Goal: Task Accomplishment & Management: Manage account settings

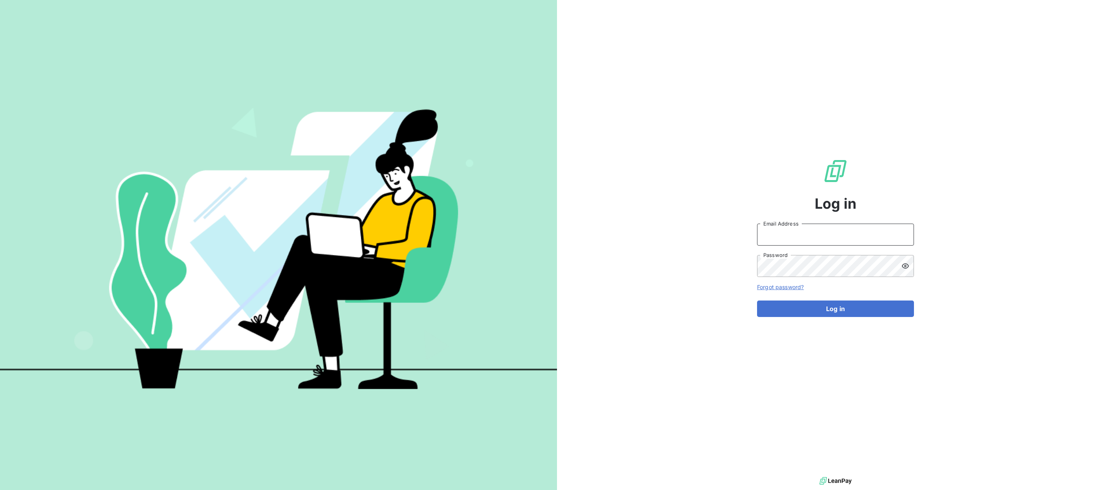
click at [833, 237] on input "Email Address" at bounding box center [835, 235] width 157 height 22
click at [787, 234] on input "Email Address" at bounding box center [835, 235] width 157 height 22
type input "etienne@junto.fr"
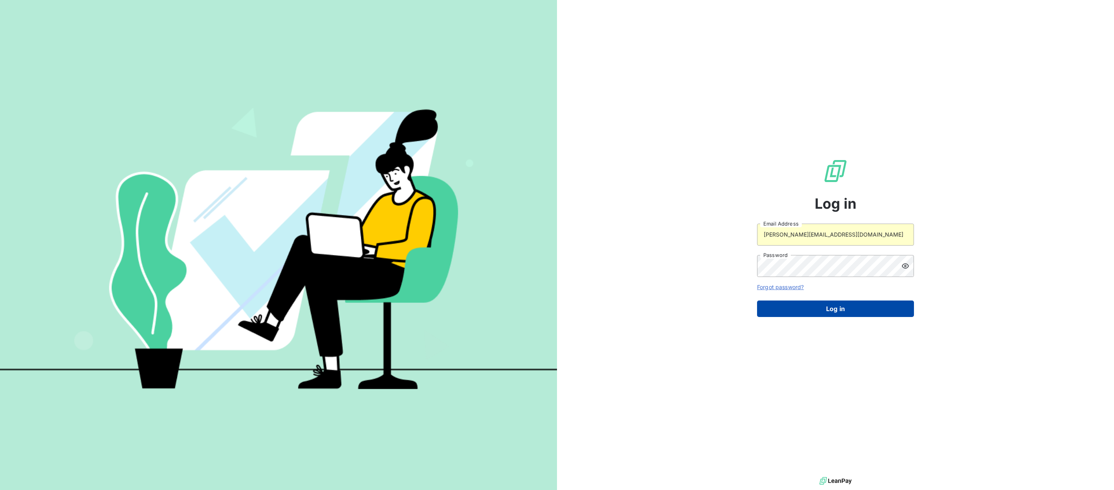
click at [834, 308] on button "Log in" at bounding box center [835, 309] width 157 height 16
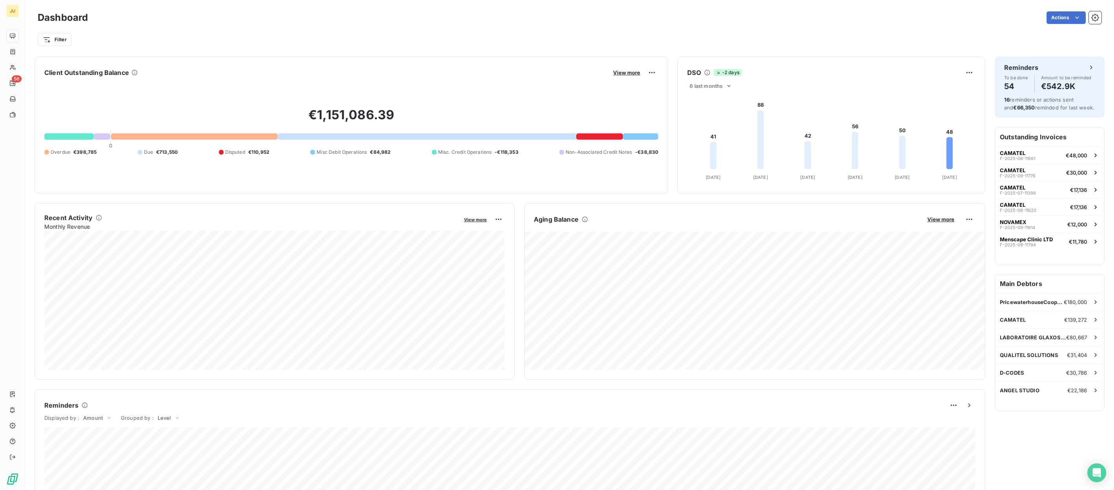
click at [425, 138] on div at bounding box center [427, 136] width 299 height 6
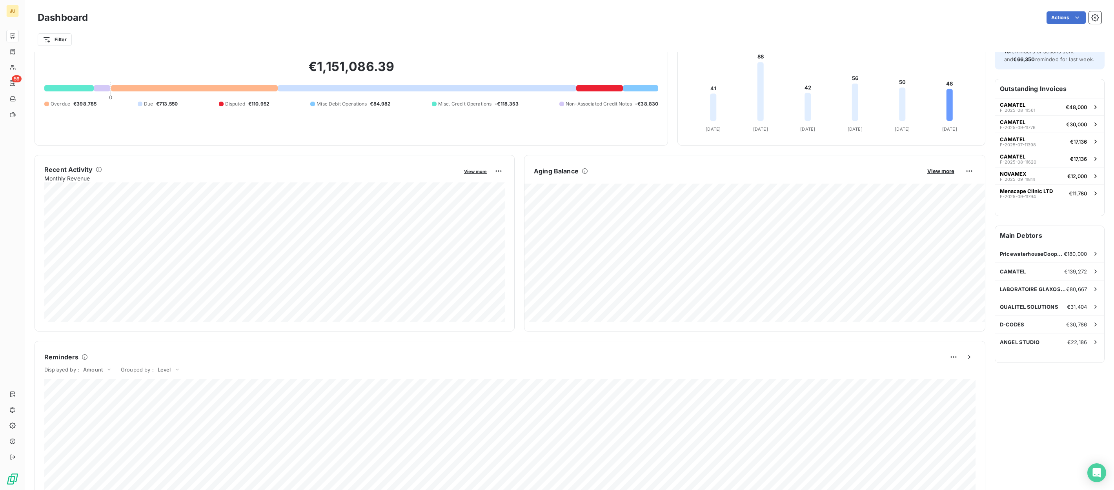
scroll to position [49, 0]
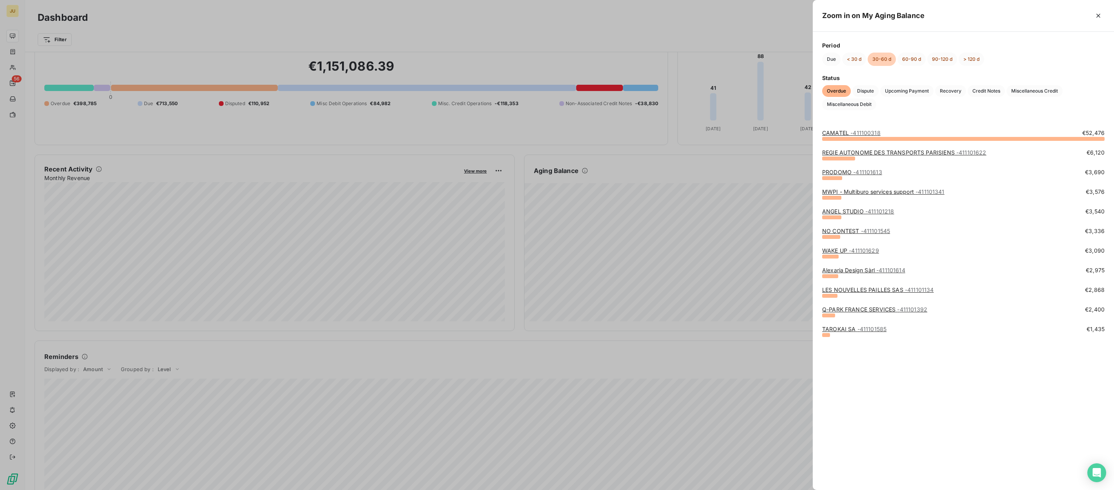
click at [663, 256] on div at bounding box center [557, 245] width 1114 height 490
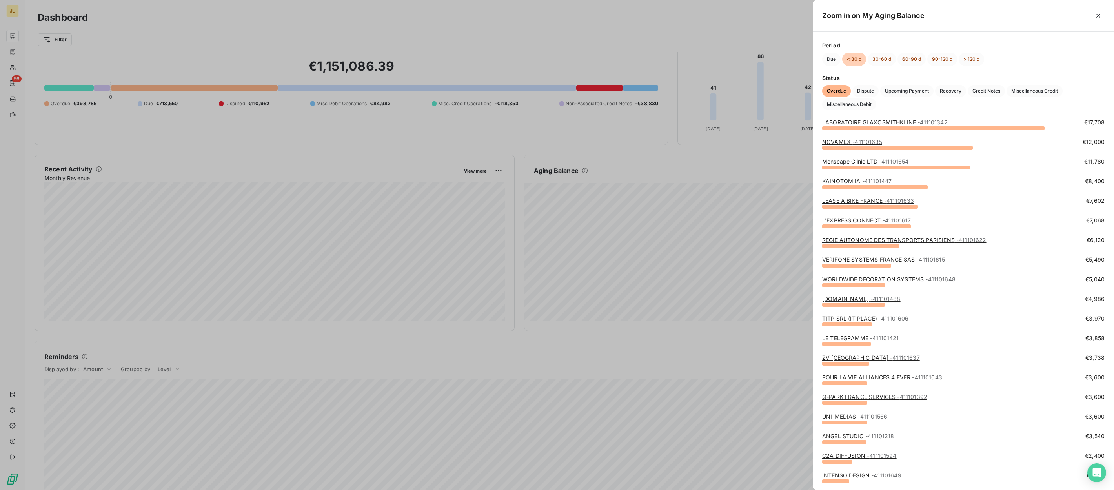
scroll to position [0, 0]
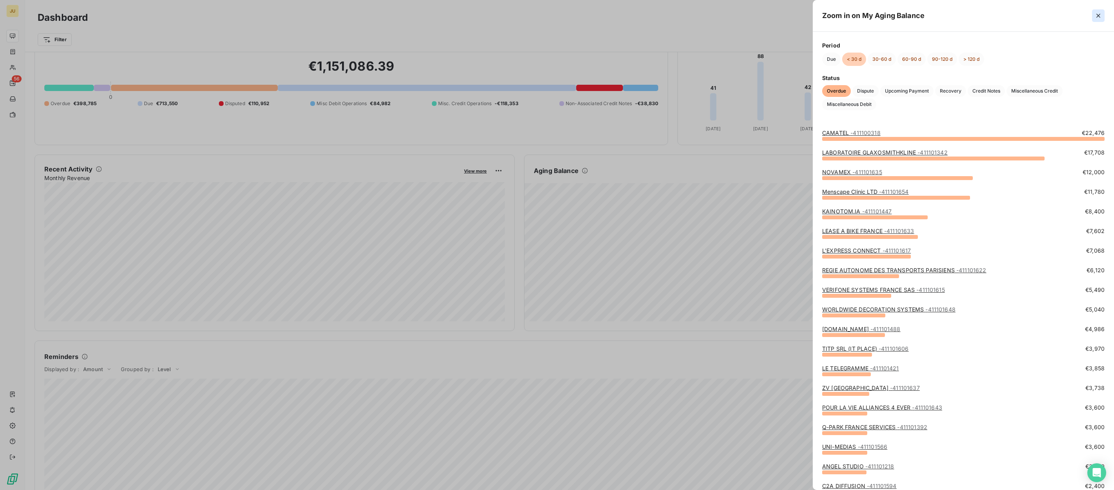
click at [1100, 14] on icon "button" at bounding box center [1099, 16] width 8 height 8
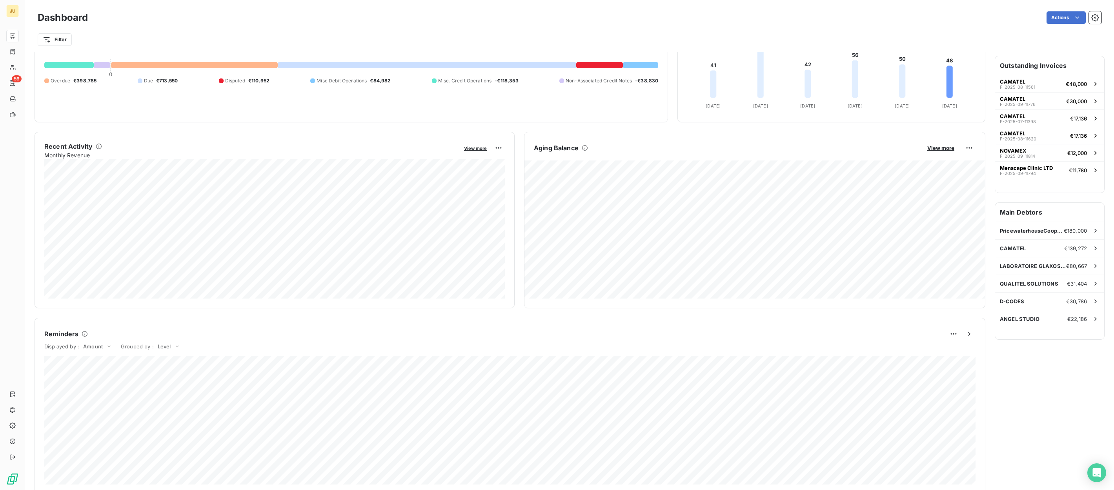
scroll to position [71, 0]
